Goal: Information Seeking & Learning: Learn about a topic

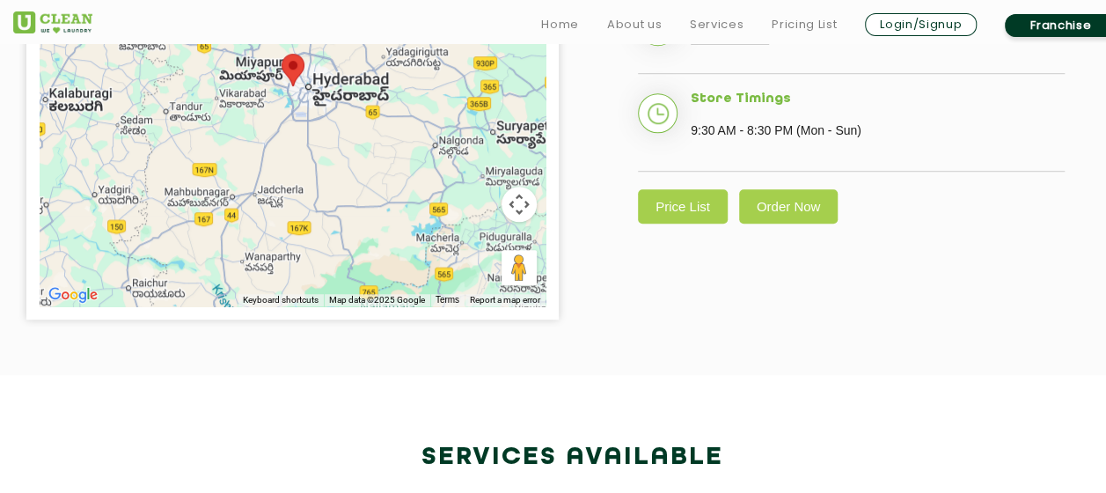
scroll to position [616, 0]
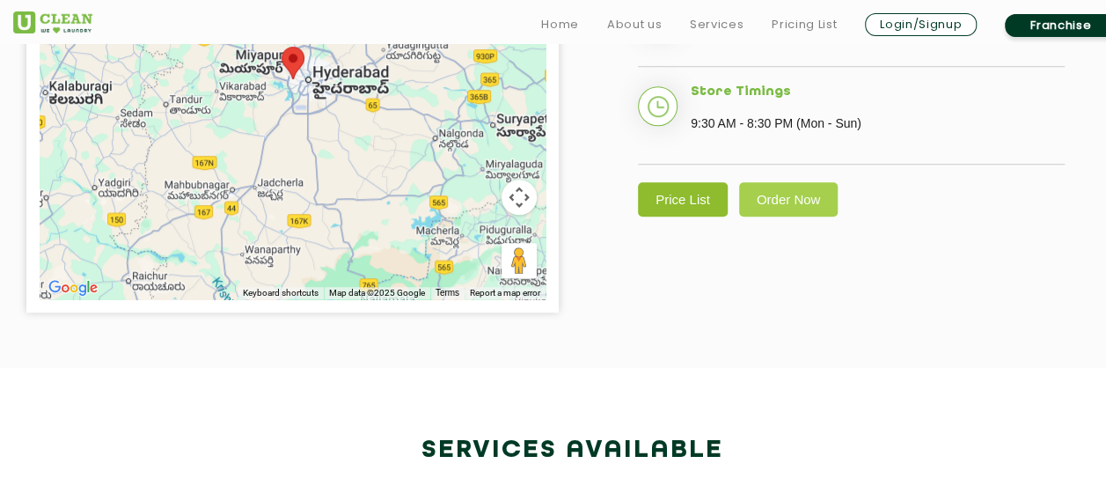
click at [677, 216] on link "Price List" at bounding box center [683, 199] width 90 height 34
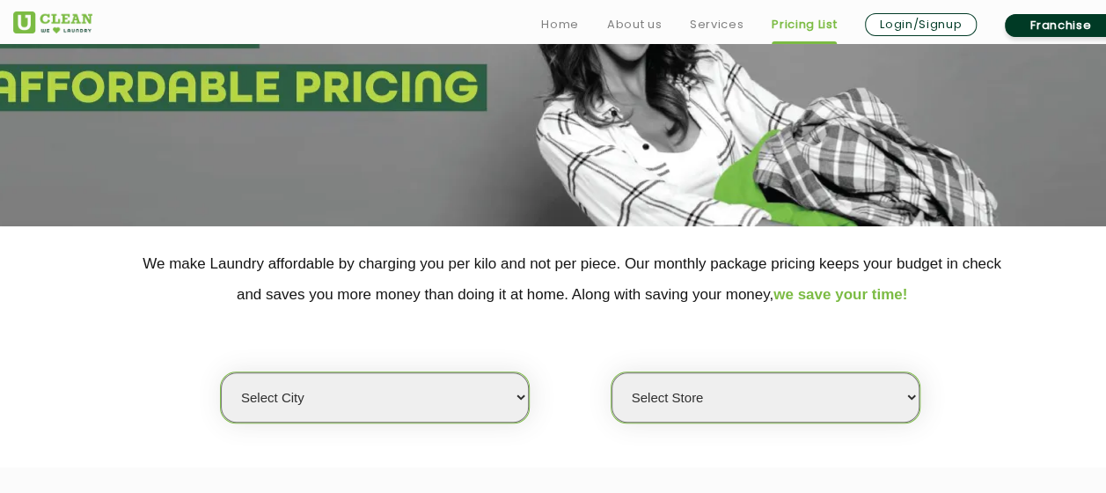
scroll to position [440, 0]
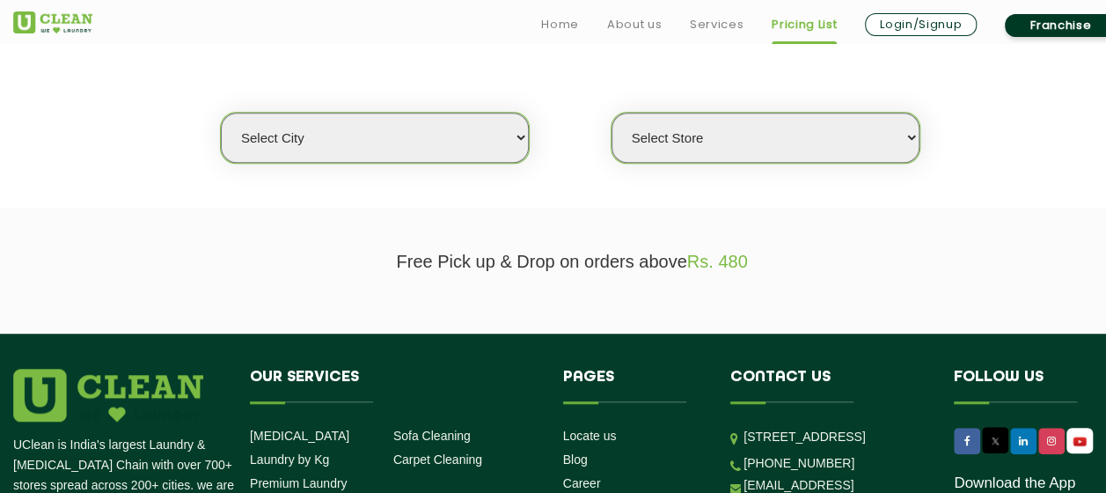
click at [433, 151] on select "Select city [GEOGRAPHIC_DATA] [GEOGRAPHIC_DATA] [GEOGRAPHIC_DATA] [GEOGRAPHIC_D…" at bounding box center [375, 138] width 308 height 50
select select "5"
click at [221, 113] on select "Select city [GEOGRAPHIC_DATA] [GEOGRAPHIC_DATA] [GEOGRAPHIC_DATA] [GEOGRAPHIC_D…" at bounding box center [375, 138] width 308 height 50
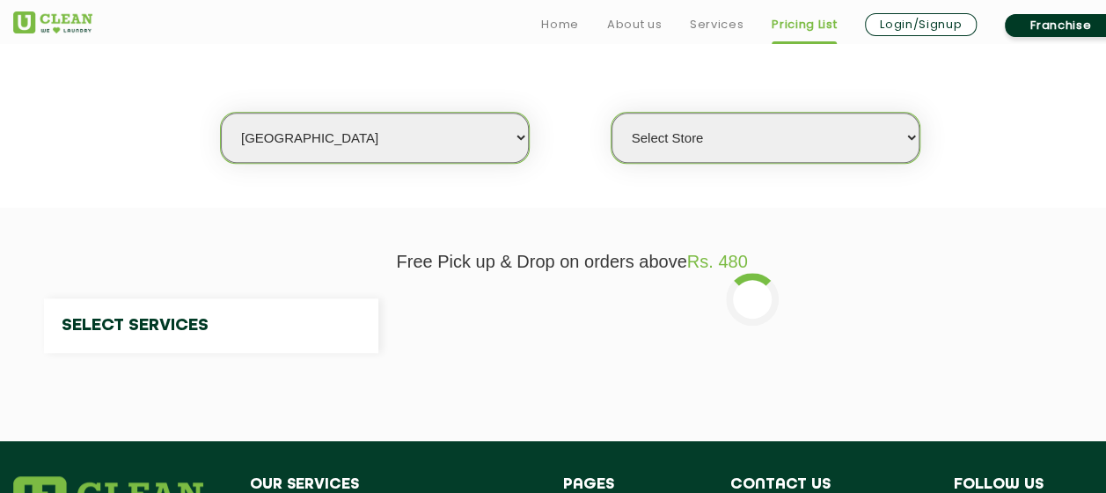
select select "0"
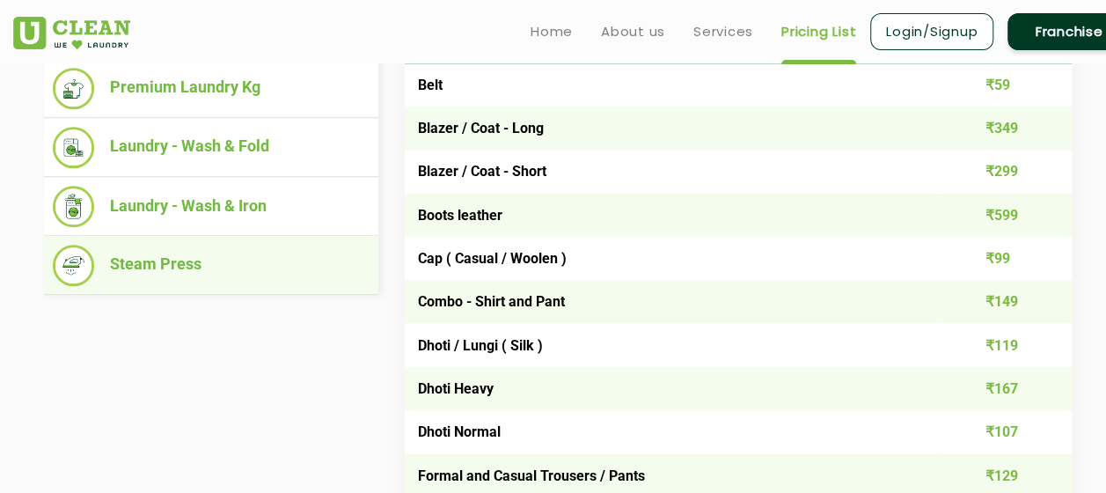
scroll to position [704, 0]
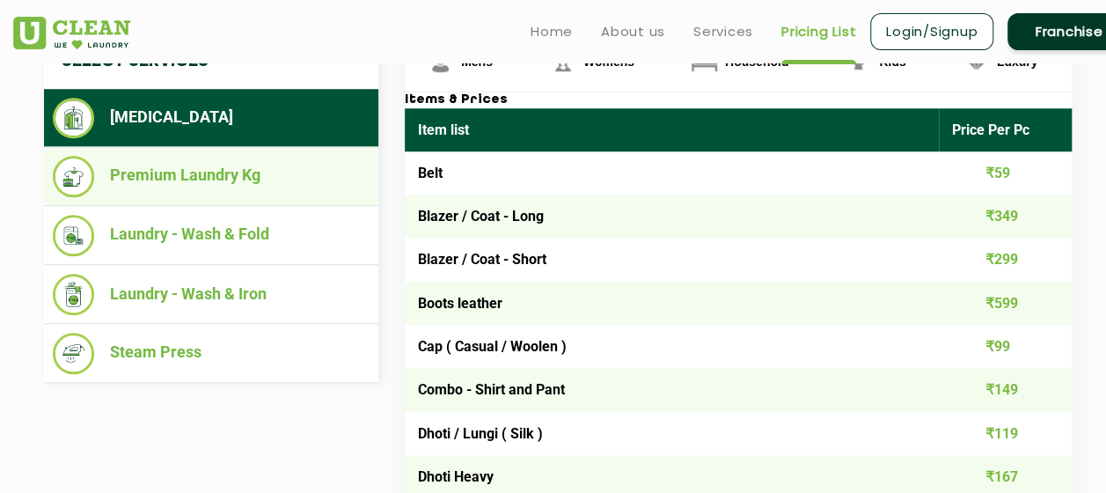
click at [175, 177] on li "Premium Laundry Kg" at bounding box center [211, 176] width 317 height 41
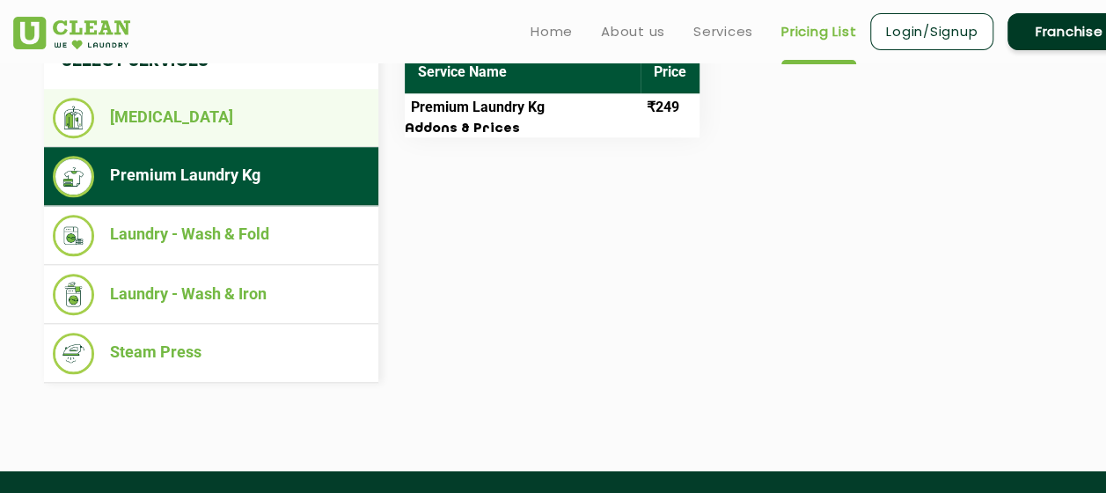
click at [182, 132] on li "[MEDICAL_DATA]" at bounding box center [211, 118] width 317 height 40
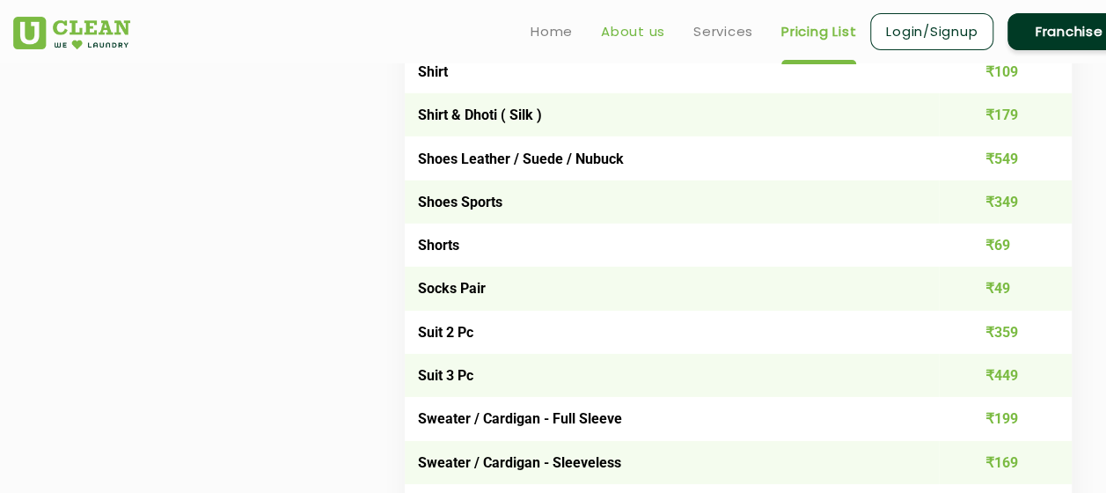
scroll to position [2463, 0]
